Goal: Task Accomplishment & Management: Manage account settings

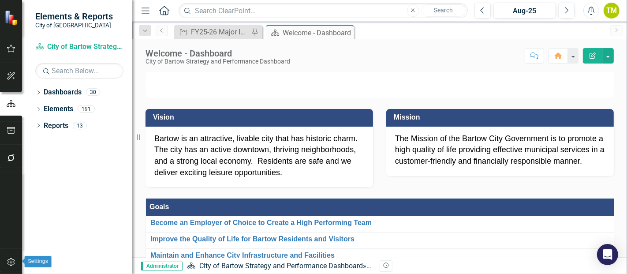
click at [11, 224] on icon "button" at bounding box center [11, 262] width 9 height 7
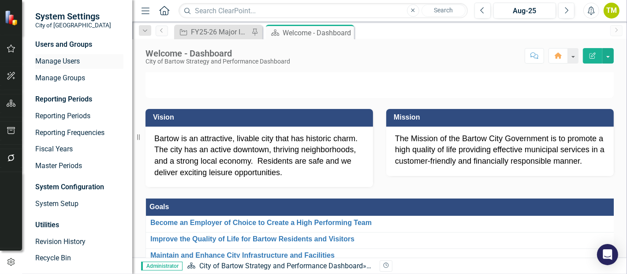
click at [63, 63] on link "Manage Users" at bounding box center [79, 61] width 88 height 10
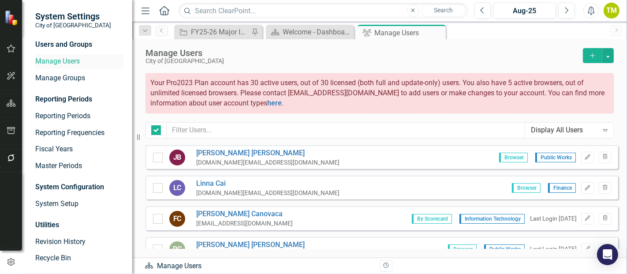
checkbox input "false"
click at [538, 56] on icon "Add" at bounding box center [593, 56] width 8 height 6
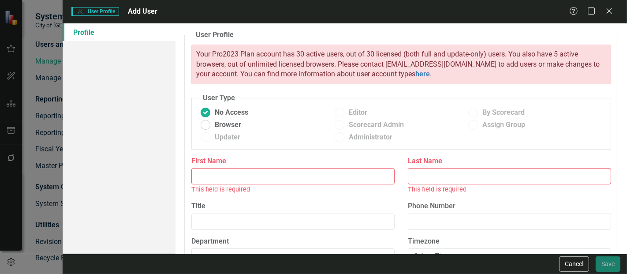
click at [274, 178] on input "First Name" at bounding box center [293, 176] width 203 height 16
type input "[PERSON_NAME]"
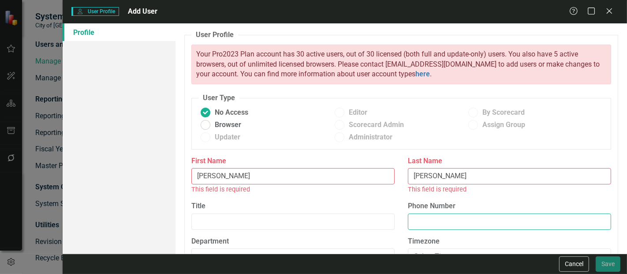
type input "8138578466"
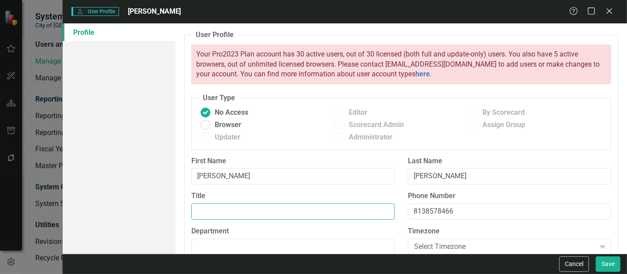
click at [244, 210] on input "Title" at bounding box center [293, 211] width 203 height 16
type input "ACM - Browser ID"
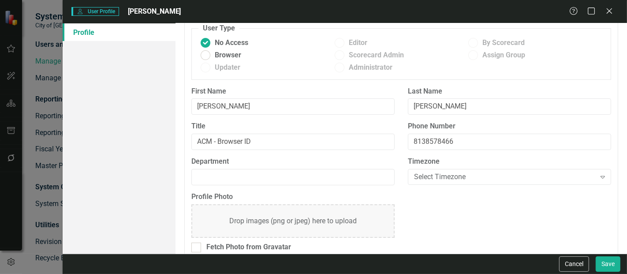
scroll to position [70, 0]
click at [350, 175] on input "Department" at bounding box center [293, 177] width 203 height 16
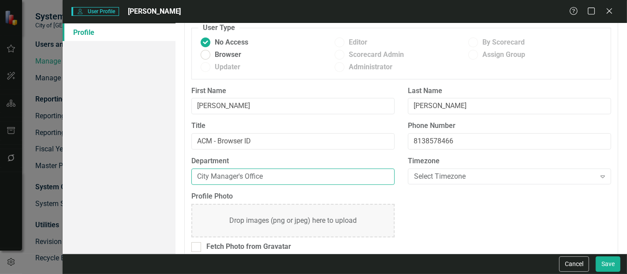
type input "City Manager's Office"
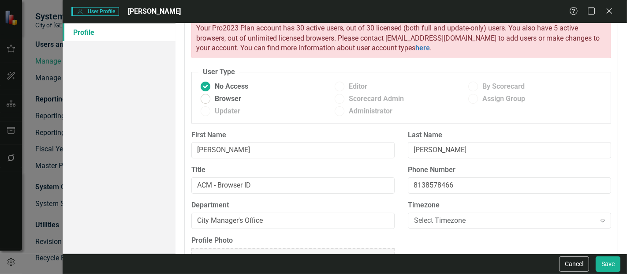
scroll to position [0, 0]
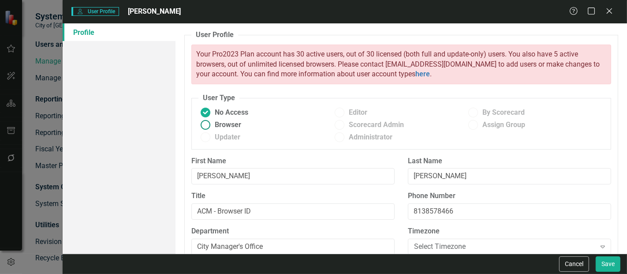
click at [202, 125] on ins at bounding box center [206, 125] width 14 height 14
click at [202, 125] on input "Browser" at bounding box center [206, 125] width 14 height 14
radio input "true"
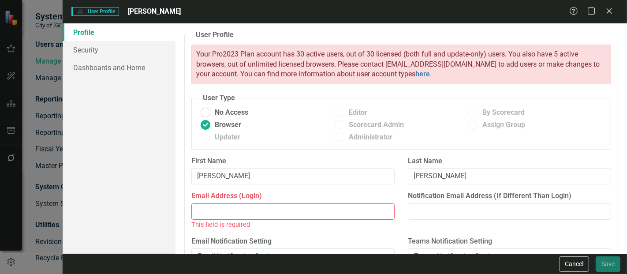
click at [212, 217] on input "Email Address (Login)" at bounding box center [293, 211] width 203 height 16
type input "T"
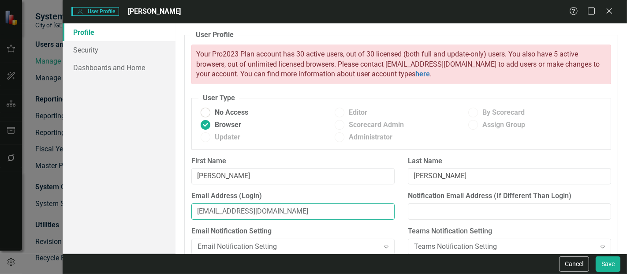
type input "[EMAIL_ADDRESS][DOMAIN_NAME]"
click at [78, 52] on link "Security" at bounding box center [119, 50] width 113 height 18
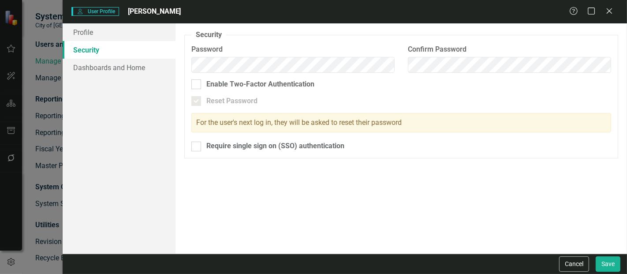
click at [195, 191] on div "Security As an administrator, you can use this page to set the user's password,…" at bounding box center [402, 138] width 452 height 230
click at [134, 69] on link "Dashboards and Home" at bounding box center [119, 68] width 113 height 18
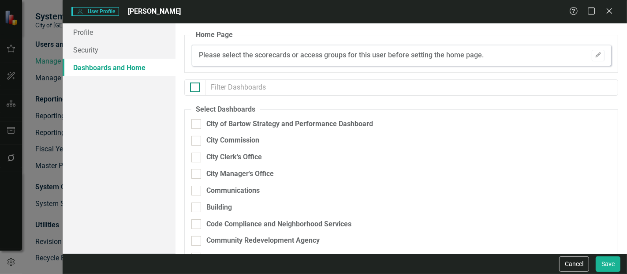
click at [195, 87] on input "checkbox" at bounding box center [193, 86] width 6 height 6
checkbox input "true"
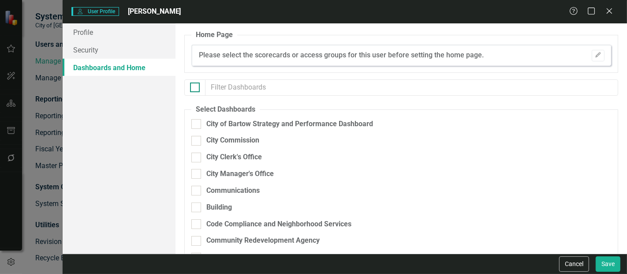
checkbox input "true"
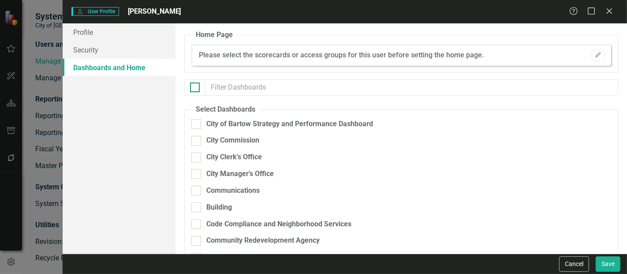
checkbox input "true"
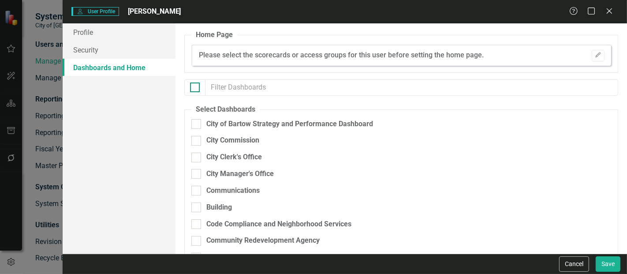
checkbox input "true"
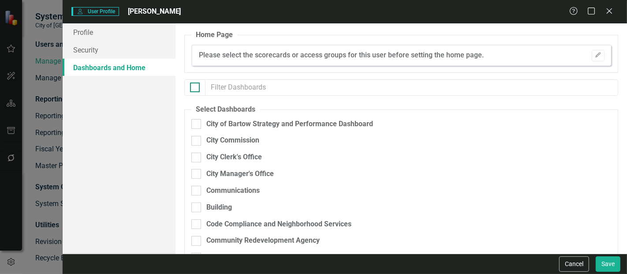
checkbox input "true"
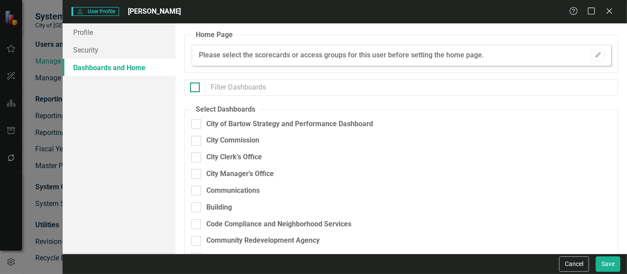
checkbox input "true"
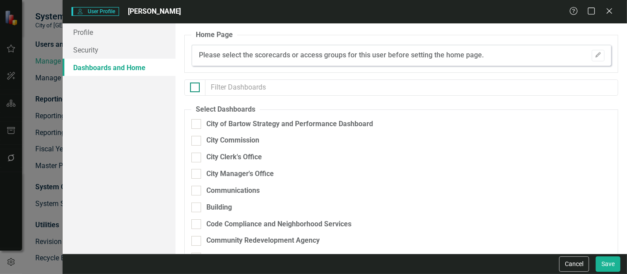
checkbox input "true"
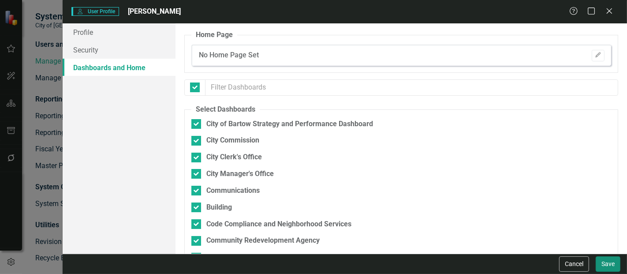
click at [538, 224] on button "Save" at bounding box center [608, 263] width 25 height 15
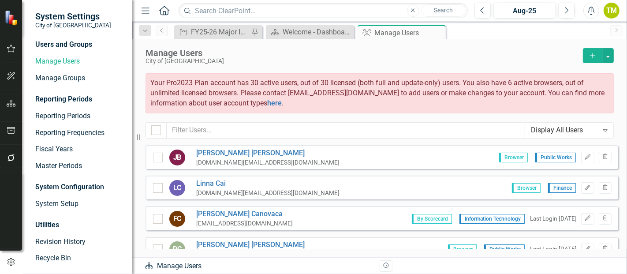
click at [538, 131] on icon "Expand" at bounding box center [605, 130] width 9 height 7
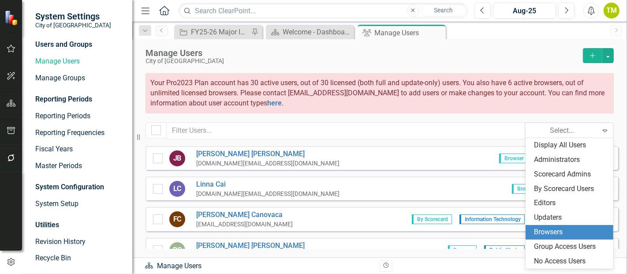
click at [538, 224] on div "Browsers" at bounding box center [572, 232] width 74 height 10
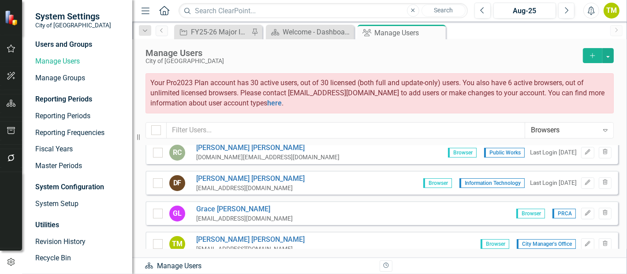
scroll to position [99, 0]
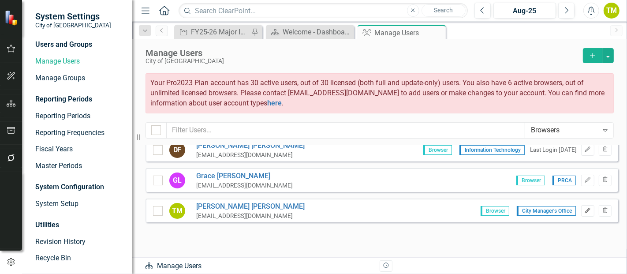
click at [538, 210] on icon "Edit" at bounding box center [588, 210] width 7 height 5
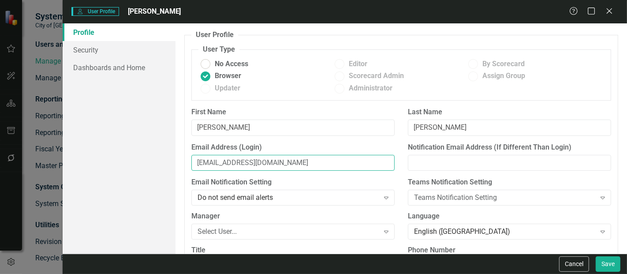
click at [229, 163] on input "[EMAIL_ADDRESS][DOMAIN_NAME]" at bounding box center [293, 163] width 203 height 16
type input "[EMAIL_ADDRESS][DOMAIN_NAME]"
click at [538, 224] on button "Save" at bounding box center [608, 263] width 25 height 15
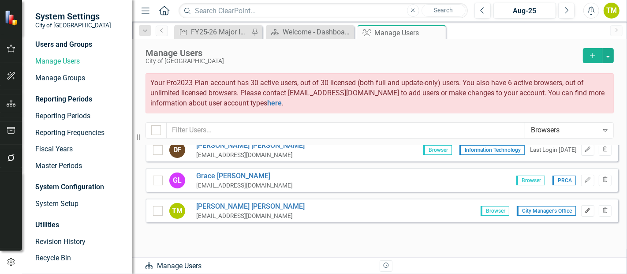
click at [538, 211] on icon "button" at bounding box center [588, 210] width 5 height 5
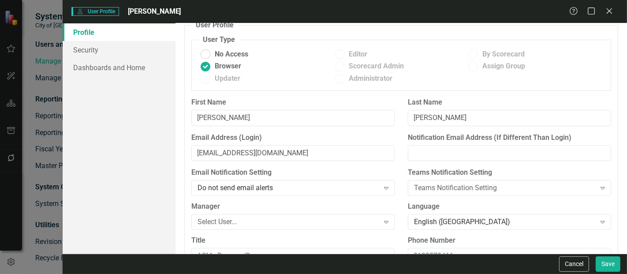
scroll to position [0, 0]
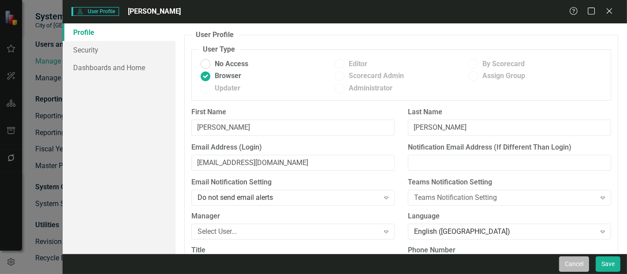
click at [538, 224] on button "Cancel" at bounding box center [575, 263] width 30 height 15
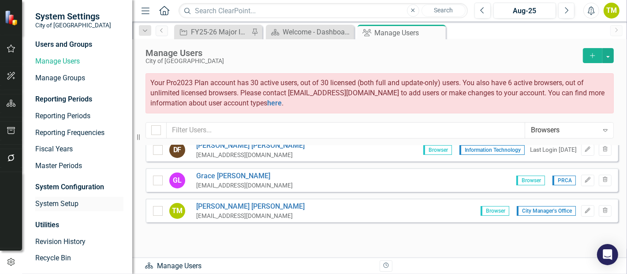
click at [64, 201] on link "System Setup" at bounding box center [79, 204] width 88 height 10
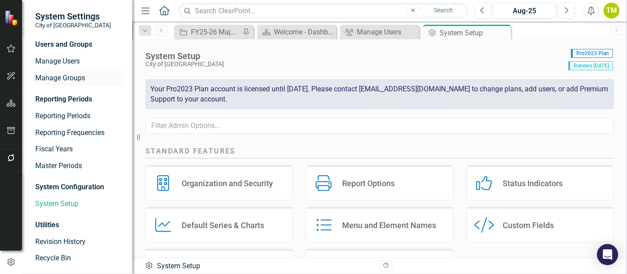
click at [57, 79] on link "Manage Groups" at bounding box center [79, 78] width 88 height 10
